Goal: Ask a question

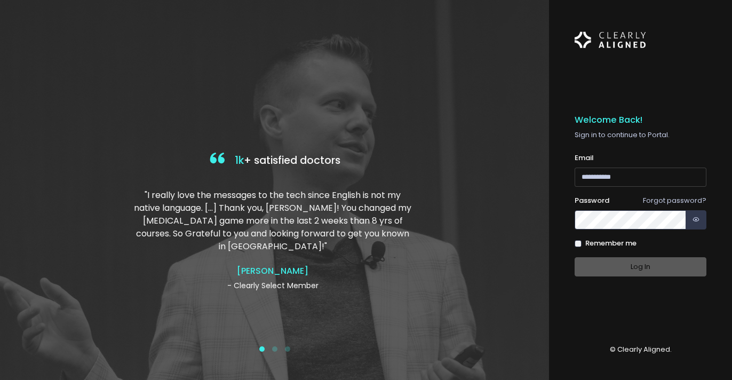
type input "**********"
click at [652, 266] on div "Log In" at bounding box center [641, 267] width 132 height 20
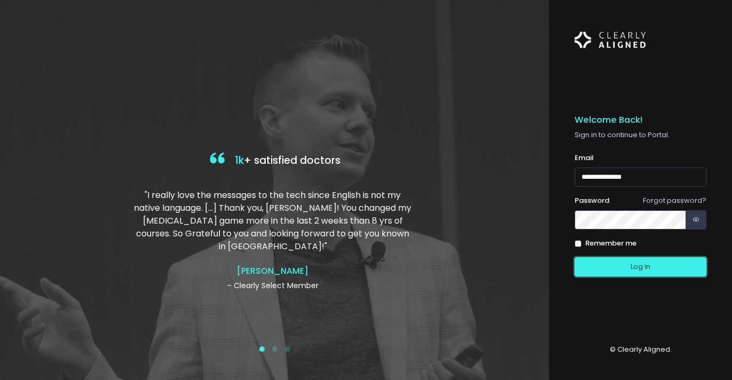
click at [652, 266] on button "Log In" at bounding box center [641, 267] width 132 height 20
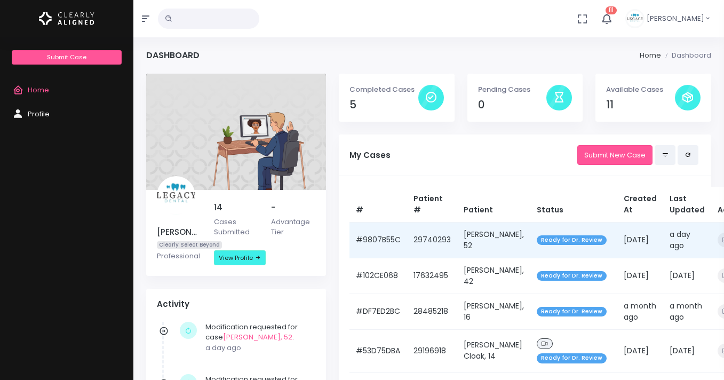
click at [427, 244] on td "29740293" at bounding box center [432, 240] width 50 height 36
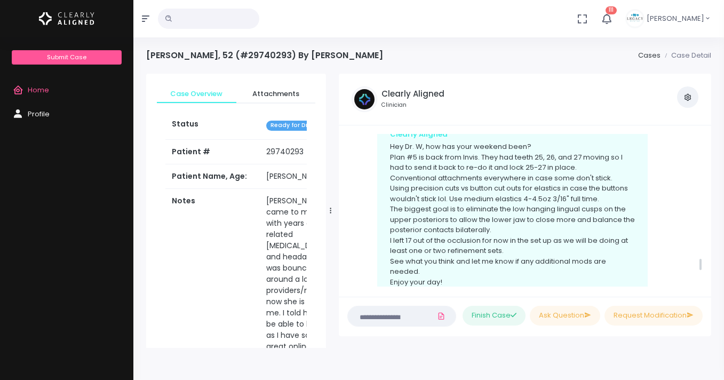
scroll to position [1776, 0]
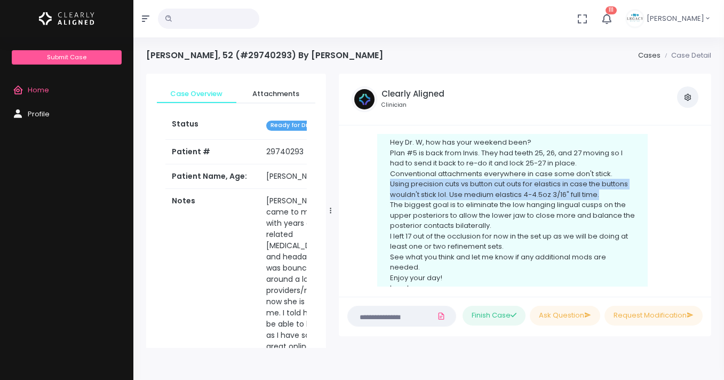
drag, startPoint x: 389, startPoint y: 154, endPoint x: 611, endPoint y: 161, distance: 222.1
click at [611, 161] on div "Clearly Aligned Hey Dr. W, how has your weekend been? Plan #5 is back from Invi…" at bounding box center [512, 216] width 271 height 197
copy p "Using precision cuts vs button cut outs for elastics in case the buttons wouldn…"
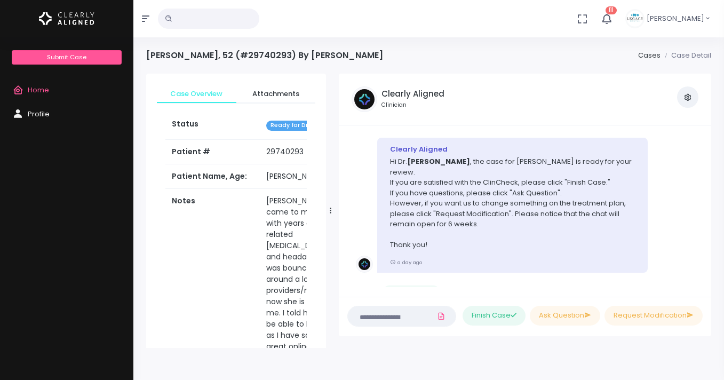
scroll to position [10, 0]
click at [368, 318] on textarea at bounding box center [378, 316] width 49 height 12
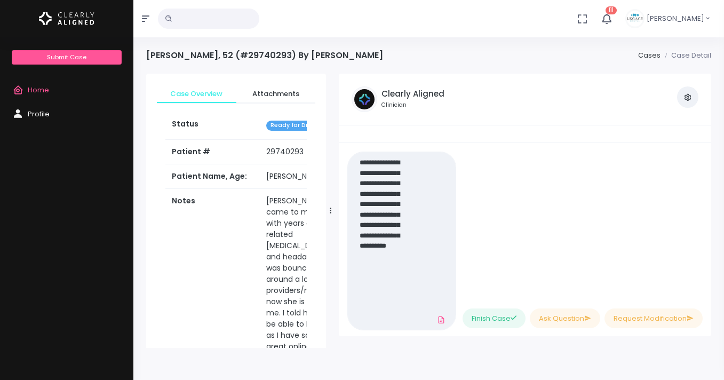
scroll to position [0, 0]
type textarea "**********"
click at [560, 318] on button "Ask Question" at bounding box center [565, 318] width 70 height 20
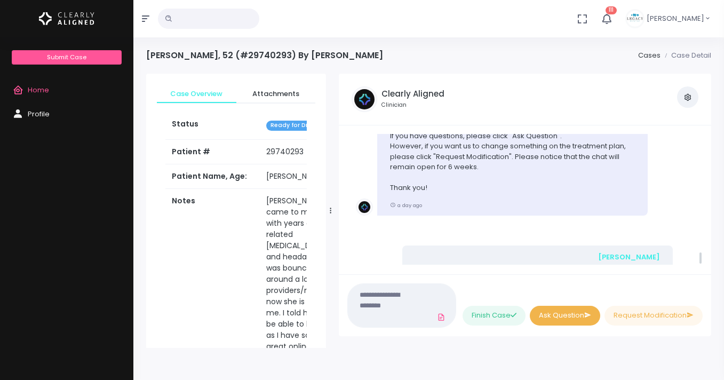
scroll to position [2080, 0]
